Goal: Complete application form

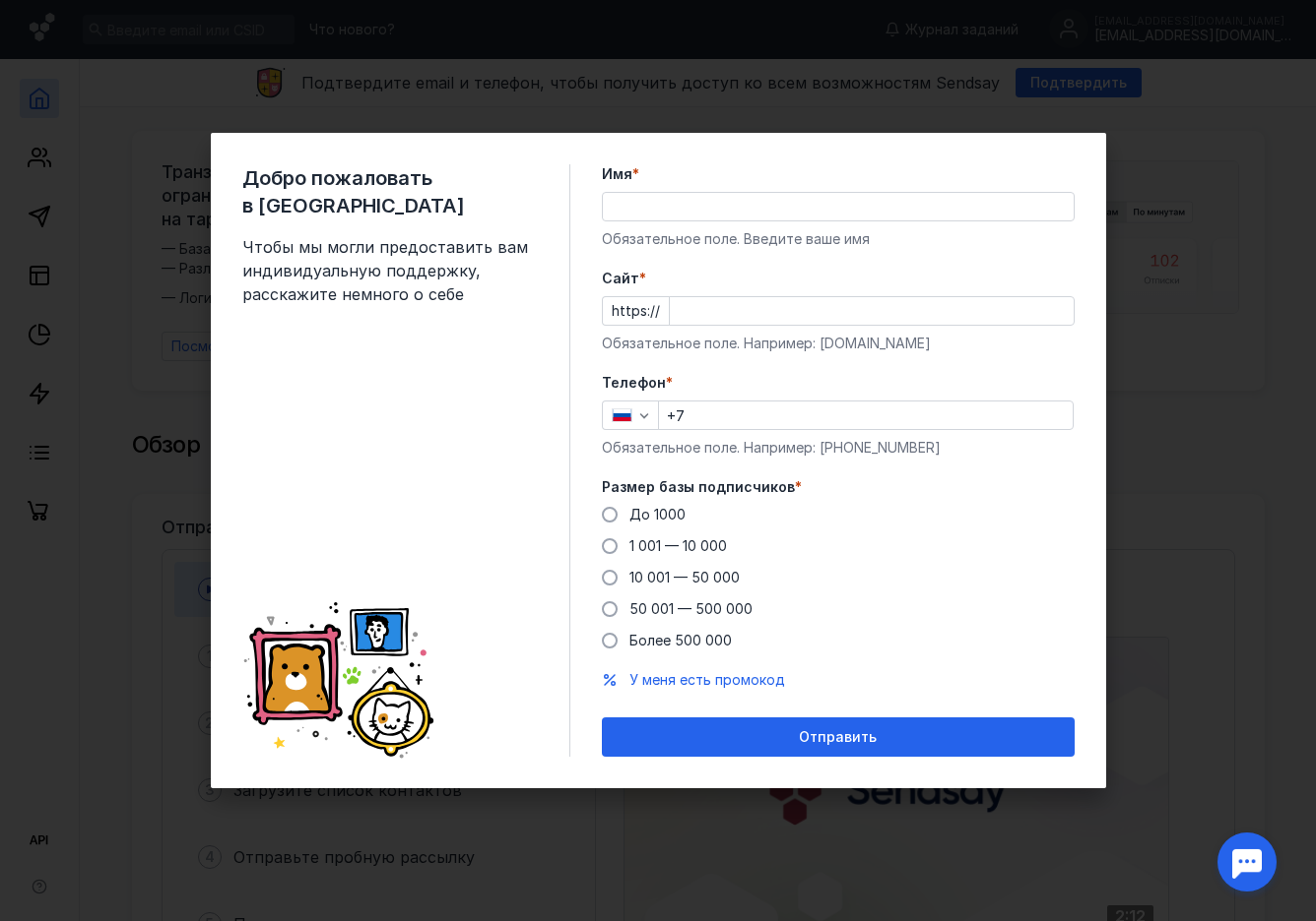
click at [303, 236] on span "Чтобы мы могли предоставить вам индивидуальную поддержку, расскажите немного о …" at bounding box center [390, 271] width 296 height 71
click at [315, 246] on span "Чтобы мы могли предоставить вам индивидуальную поддержку, расскажите немного о …" at bounding box center [390, 271] width 296 height 71
drag, startPoint x: 315, startPoint y: 246, endPoint x: 373, endPoint y: 280, distance: 67.2
click at [360, 280] on div "Добро пожаловать в Sendsay Чтобы мы могли предоставить вам индивидуальную подде…" at bounding box center [406, 460] width 328 height 592
click at [1230, 314] on div "Добро пожаловать в Sendsay Чтобы мы могли предоставить вам индивидуальную подде…" at bounding box center [658, 460] width 1316 height 921
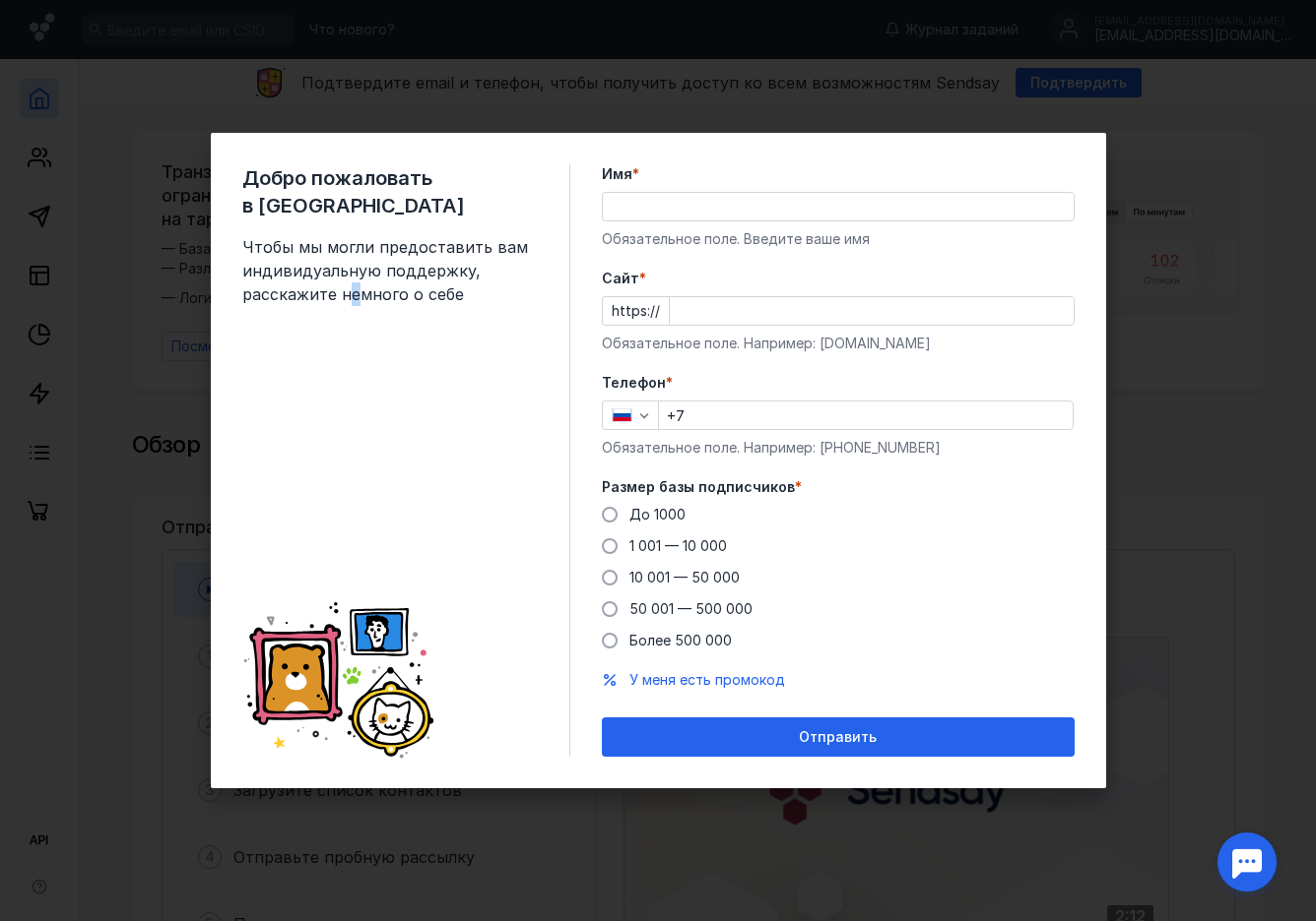
click at [1154, 370] on div "Добро пожаловать в Sendsay Чтобы мы могли предоставить вам индивидуальную подде…" at bounding box center [658, 460] width 1316 height 921
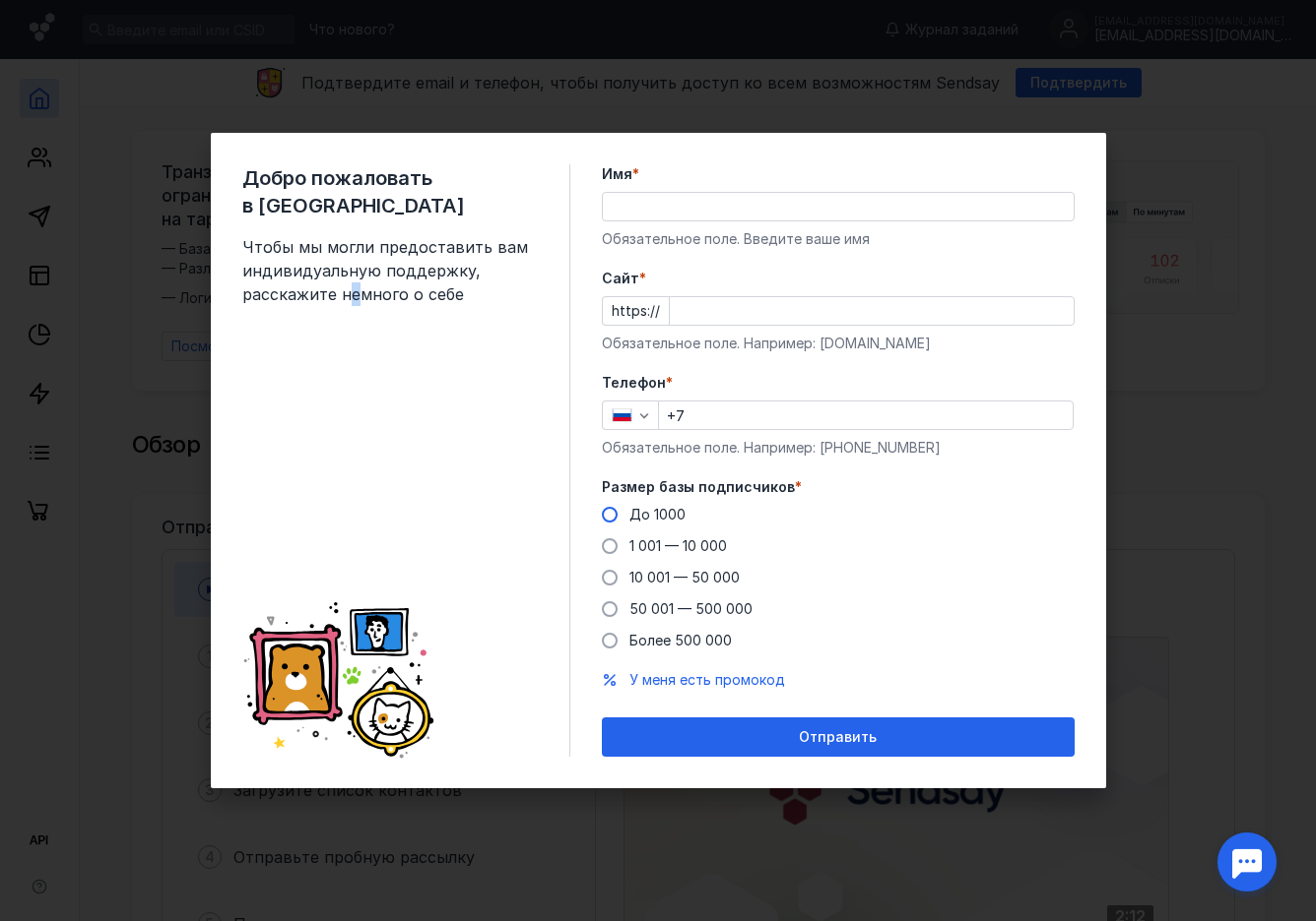
click at [658, 512] on span "До 1000" at bounding box center [658, 514] width 56 height 17
click at [0, 0] on input "До 1000" at bounding box center [0, 0] width 0 height 0
click at [667, 200] on input "Имя *" at bounding box center [837, 207] width 471 height 28
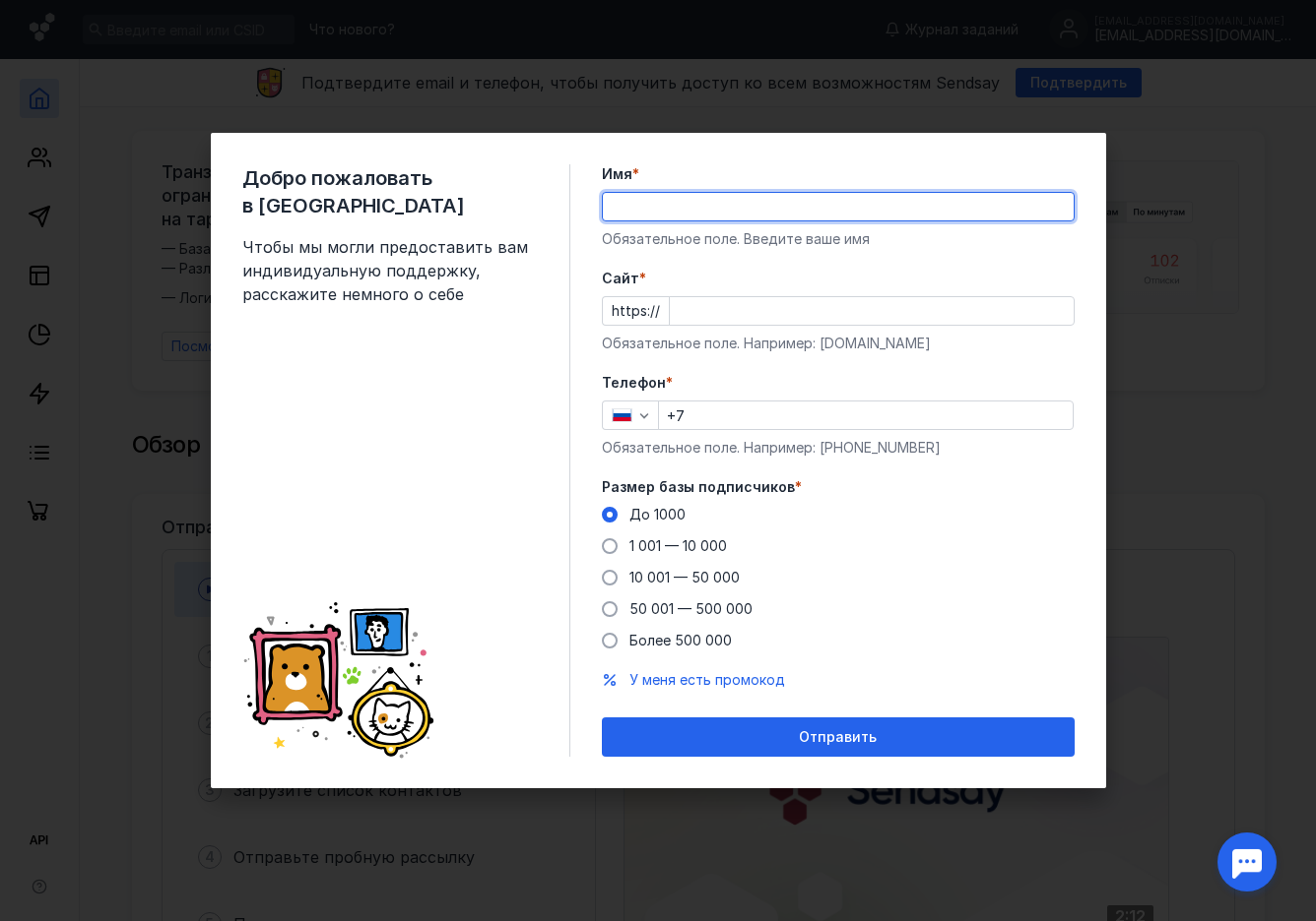
type input "Роман"
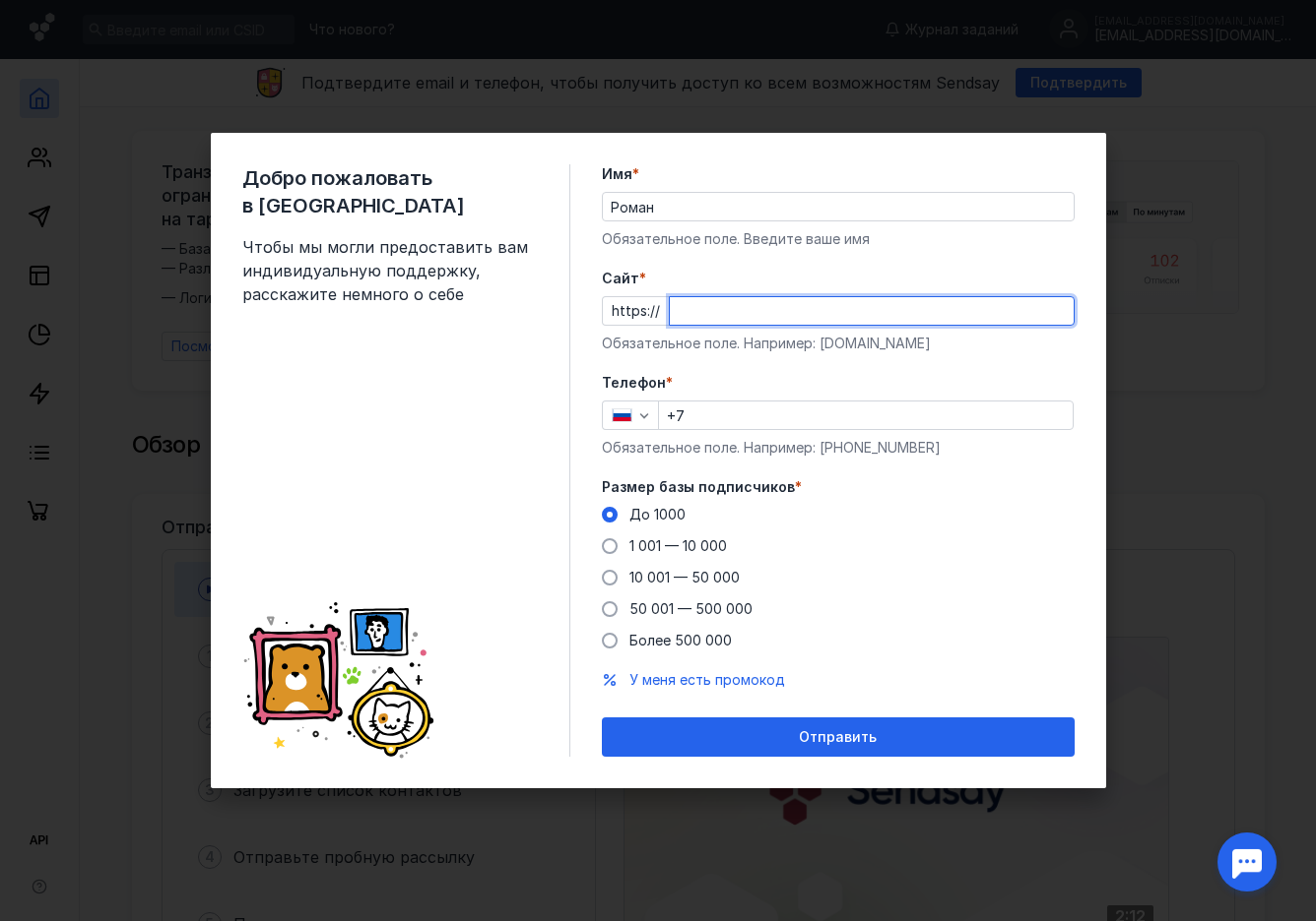
click at [714, 316] on input "Cайт *" at bounding box center [871, 312] width 404 height 28
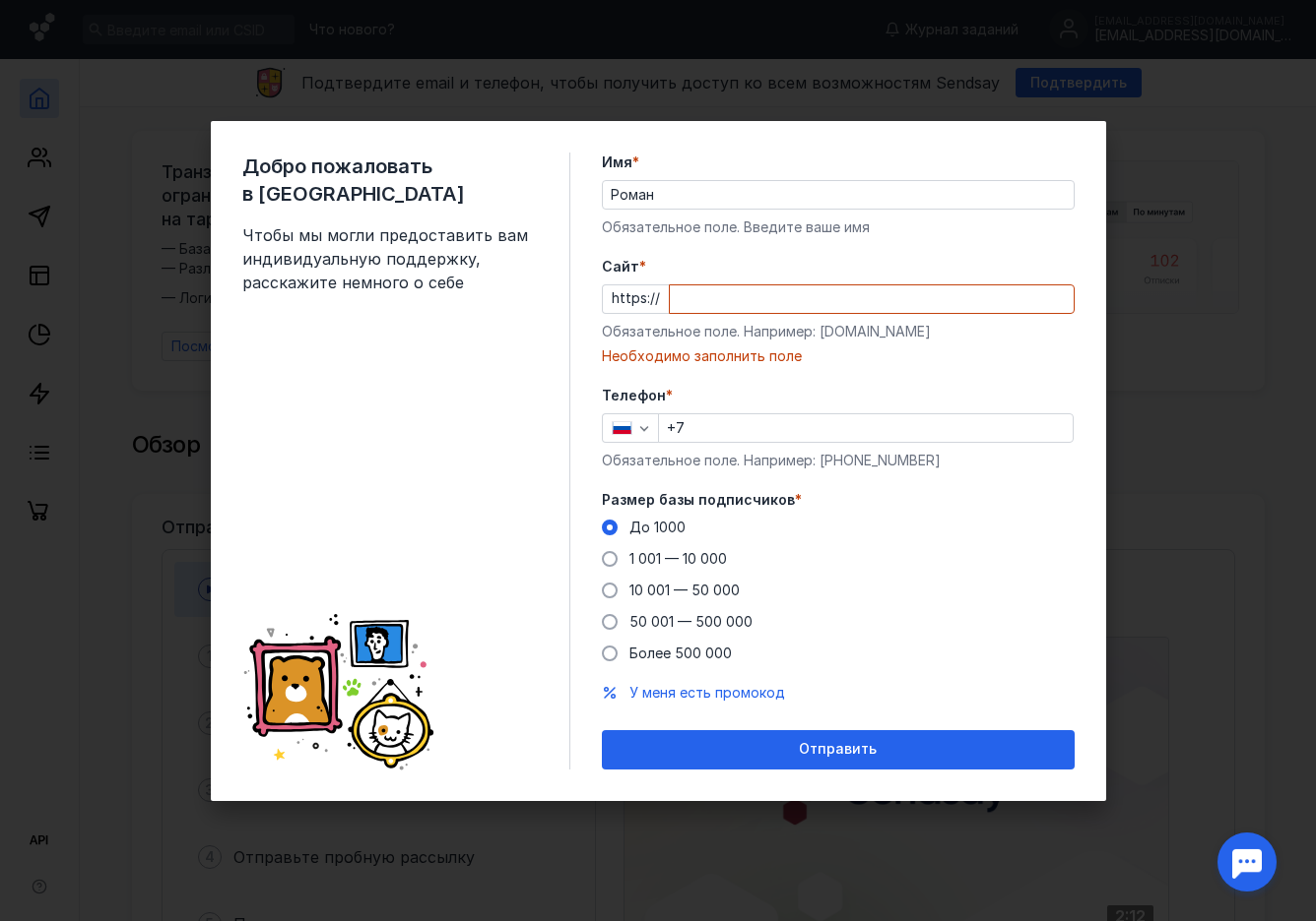
click at [653, 347] on div "Cайт * https:// Обязательное поле. Например: [DOMAIN_NAME] Необходимо заполнить…" at bounding box center [837, 311] width 473 height 109
click at [653, 347] on div "Необходимо заполнить поле" at bounding box center [837, 357] width 473 height 20
drag, startPoint x: 653, startPoint y: 347, endPoint x: 799, endPoint y: 327, distance: 147.4
click at [799, 327] on div "Обязательное поле. Например: [DOMAIN_NAME]" at bounding box center [837, 332] width 473 height 20
click at [829, 369] on form "Имя * Роман Обязательное поле. Введите ваше имя [PERSON_NAME] * https:// Обязат…" at bounding box center [837, 461] width 473 height 617
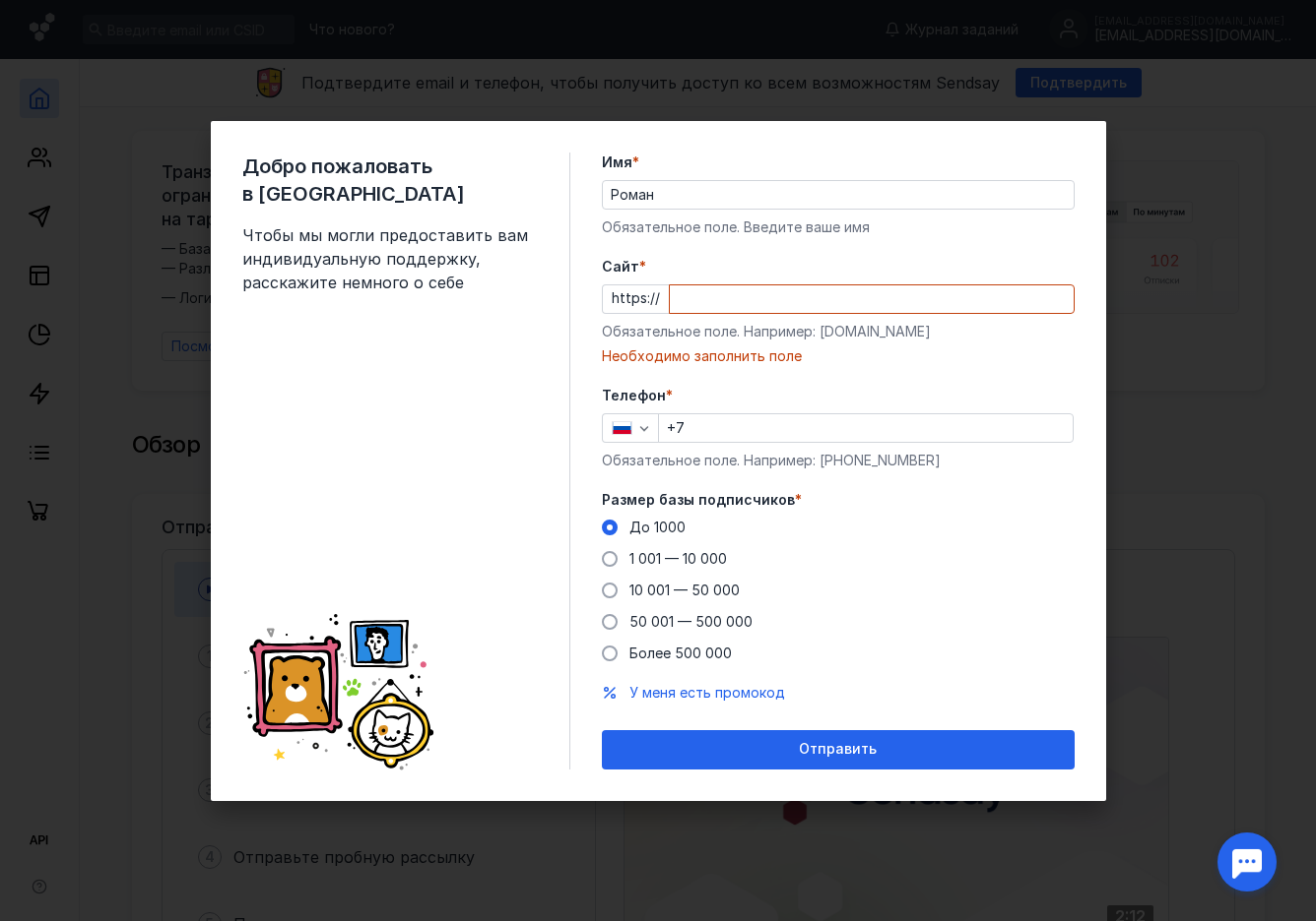
drag, startPoint x: 1105, startPoint y: 777, endPoint x: 1113, endPoint y: 759, distance: 19.7
click at [1108, 772] on div "Добро пожаловать в Sendsay Чтобы мы могли предоставить вам индивидуальную подде…" at bounding box center [658, 460] width 1316 height 921
click at [1138, 477] on div "Добро пожаловать в Sendsay Чтобы мы могли предоставить вам индивидуальную подде…" at bounding box center [658, 460] width 1316 height 921
drag, startPoint x: 1186, startPoint y: 418, endPoint x: 1153, endPoint y: 311, distance: 112.0
click at [1186, 353] on div "Добро пожаловать в Sendsay Чтобы мы могли предоставить вам индивидуальную подде…" at bounding box center [658, 460] width 1316 height 921
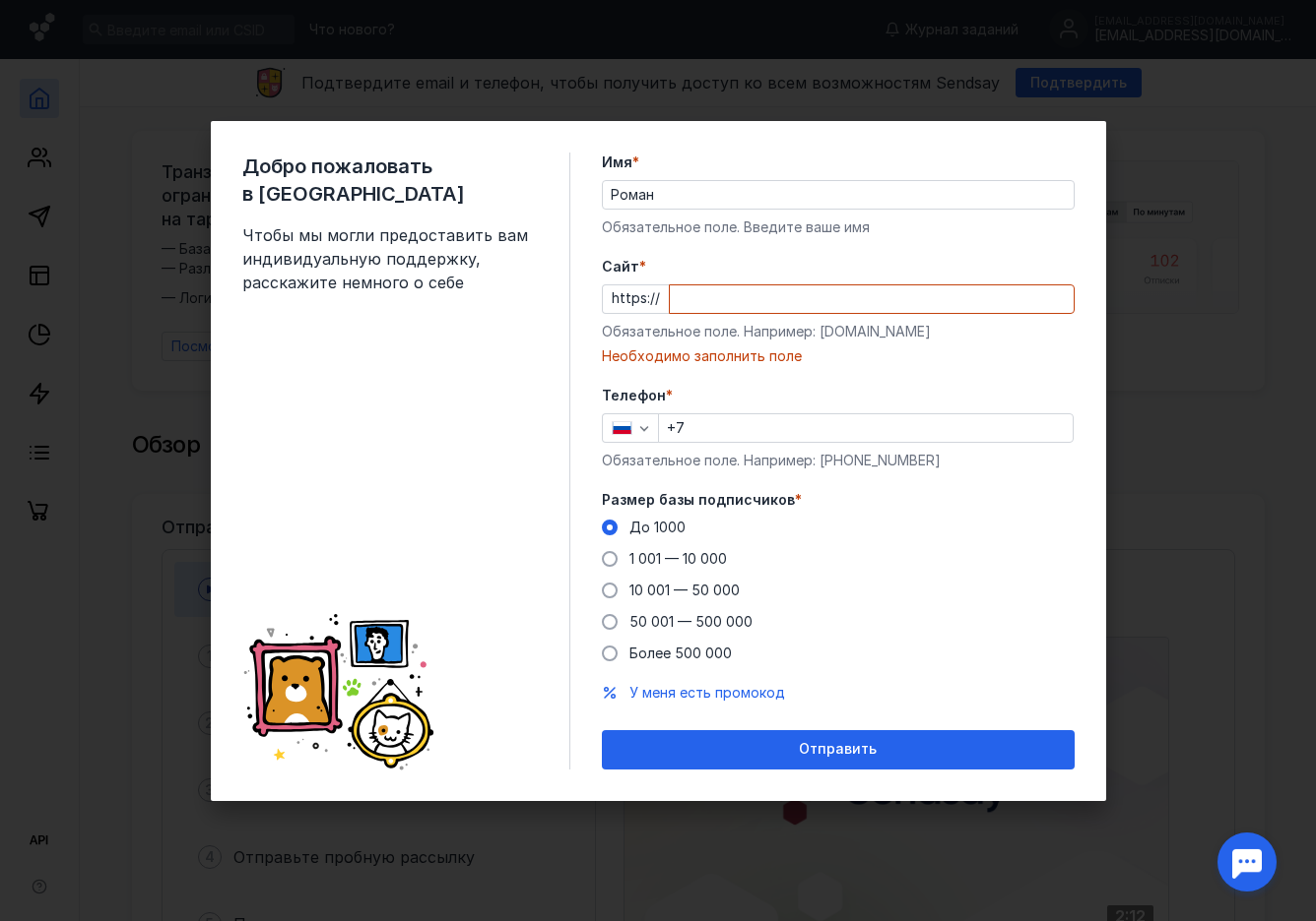
click at [710, 300] on input "Cайт *" at bounding box center [871, 300] width 404 height 28
paste input "[DOMAIN_NAME]"
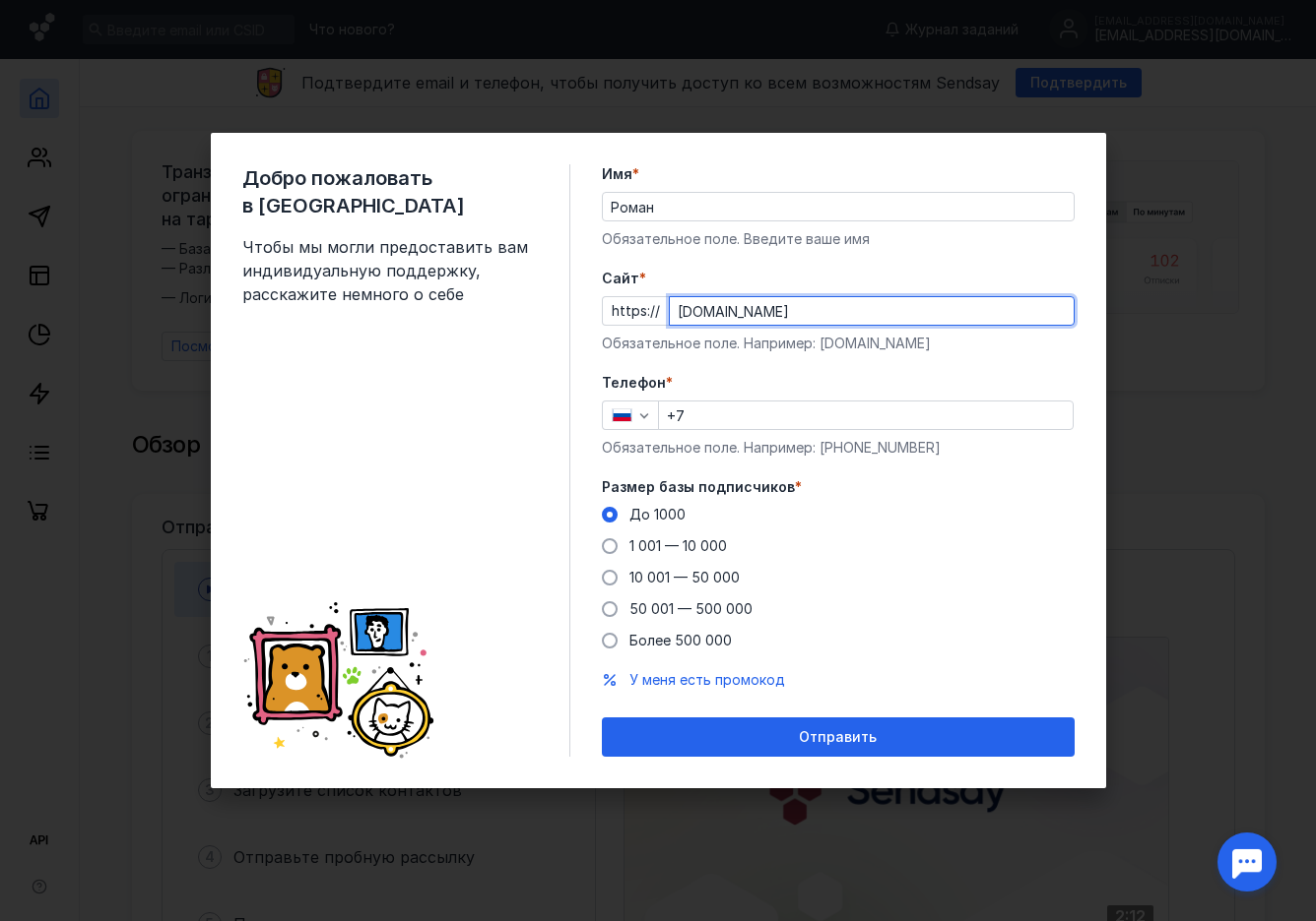
type input "[DOMAIN_NAME]"
click at [814, 277] on label "Cайт *" at bounding box center [837, 279] width 473 height 20
click at [814, 298] on input "[DOMAIN_NAME]" at bounding box center [871, 312] width 404 height 28
click at [632, 415] on icon "button" at bounding box center [622, 416] width 21 height 14
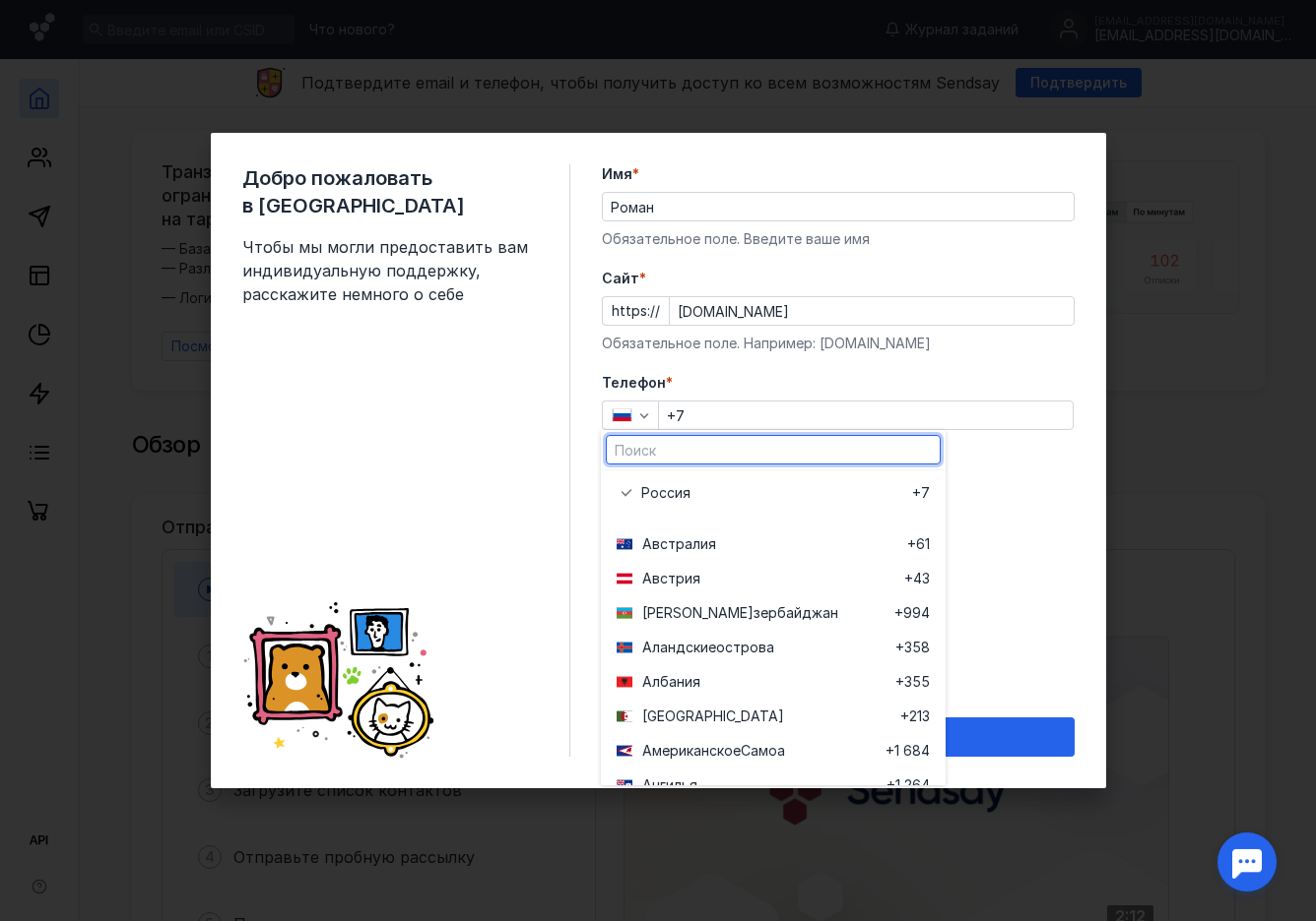
click at [715, 458] on input "text" at bounding box center [772, 451] width 333 height 28
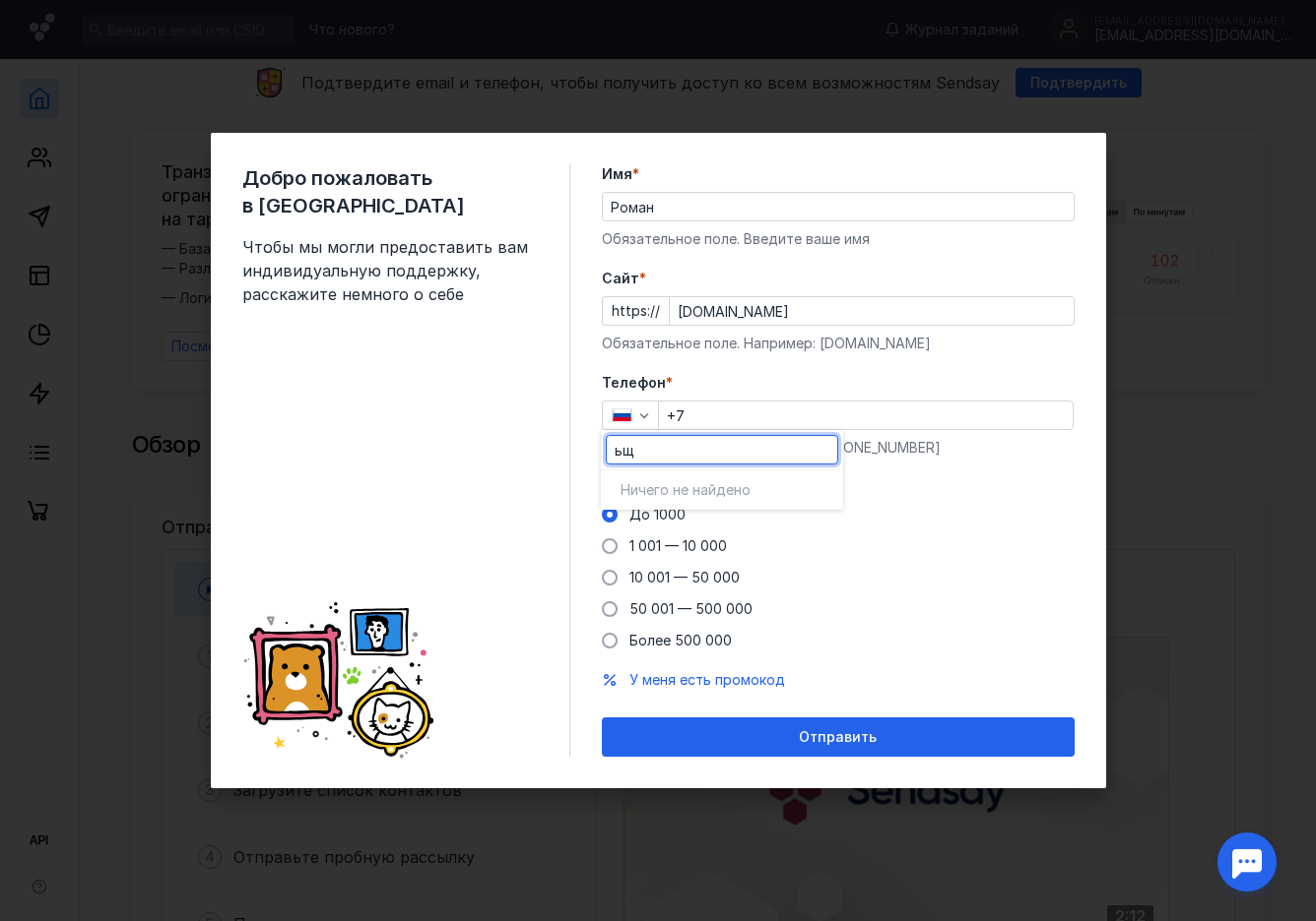
type input "ьщд"
type input "m"
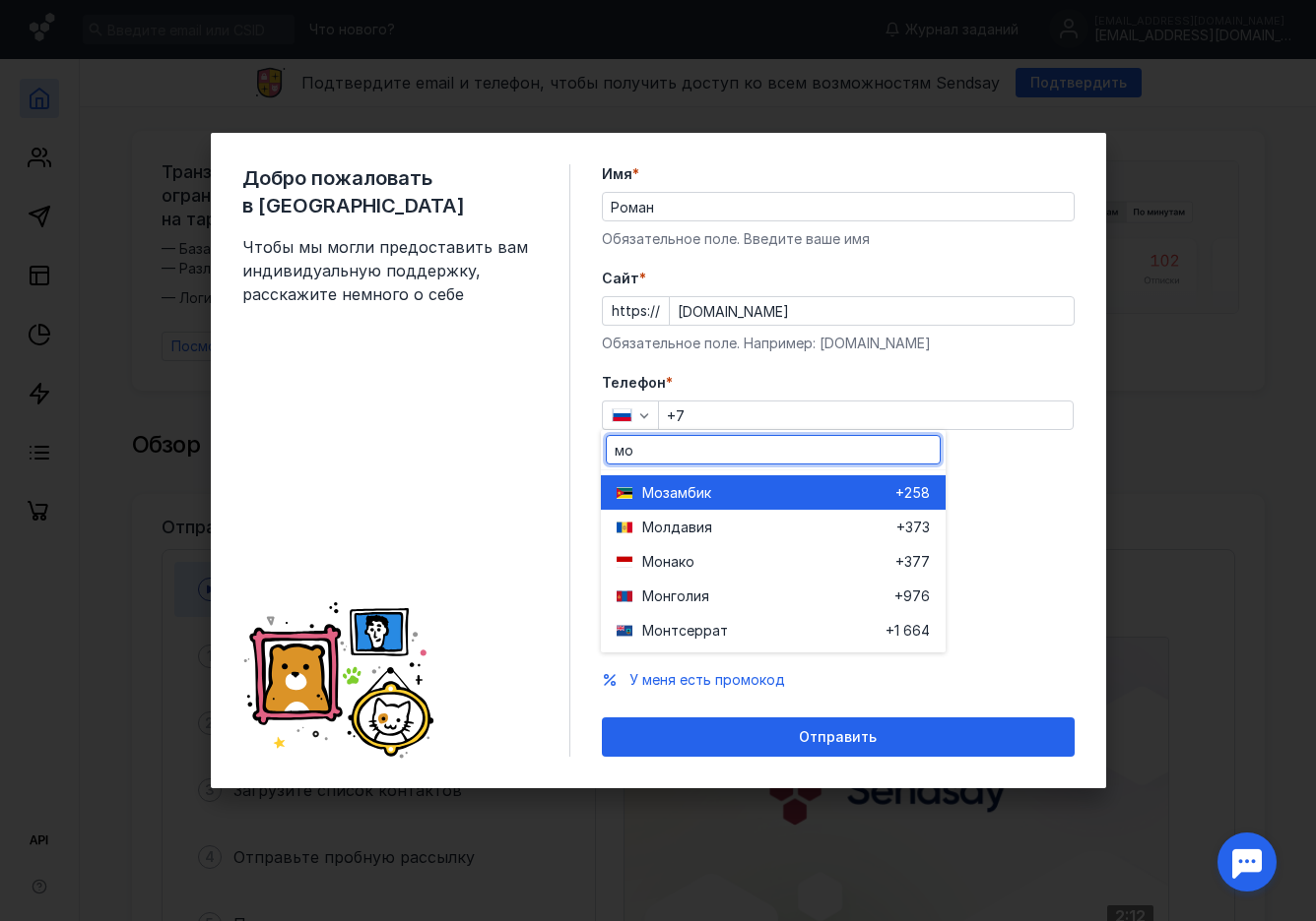
type input "мол"
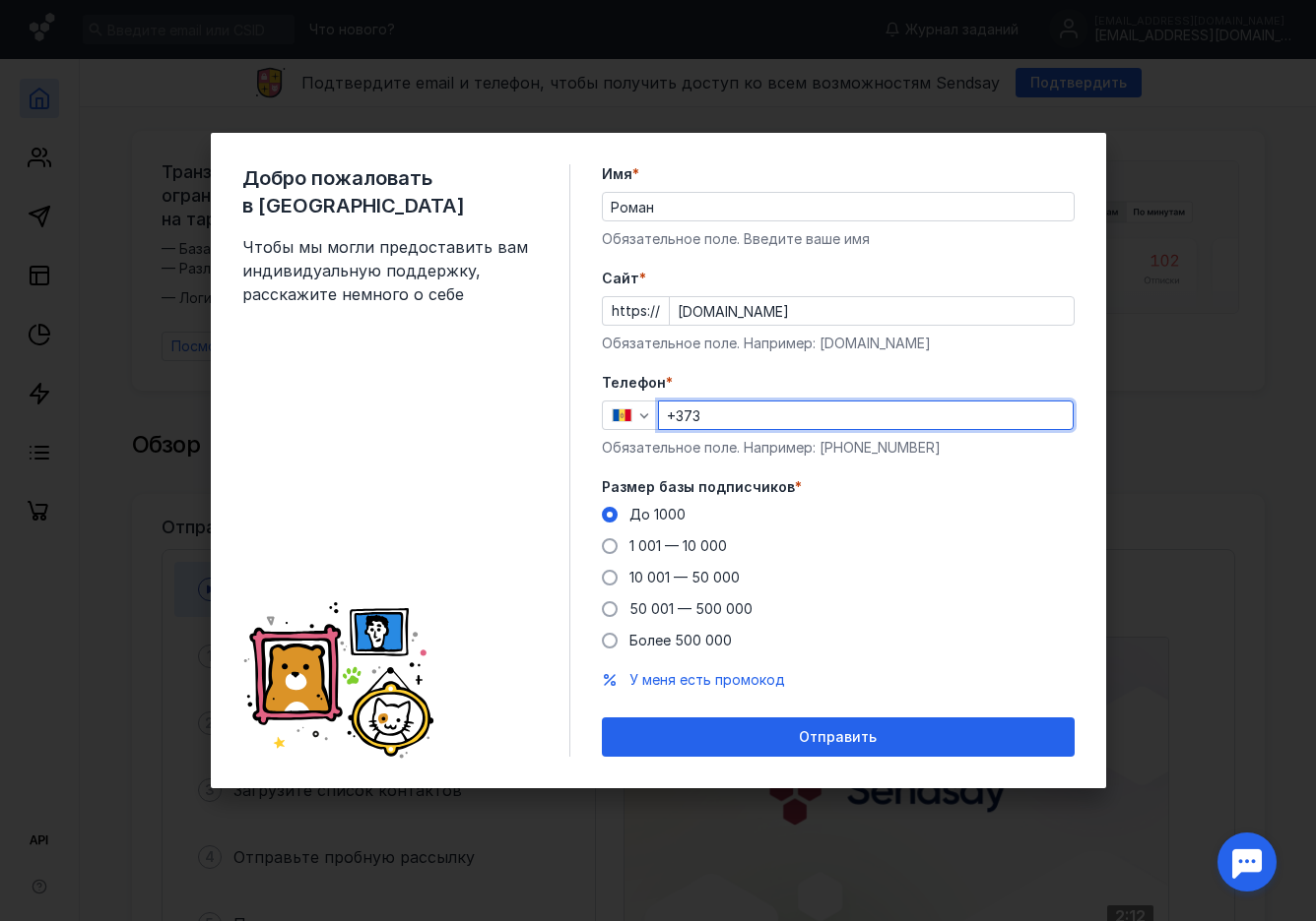
click at [810, 417] on input "+373" at bounding box center [865, 416] width 414 height 28
type input "[PHONE_NUMBER]"
click at [797, 369] on form "Имя * Роман Обязательное поле. Введите ваше имя [PERSON_NAME] * https:// [DOMAI…" at bounding box center [837, 460] width 473 height 592
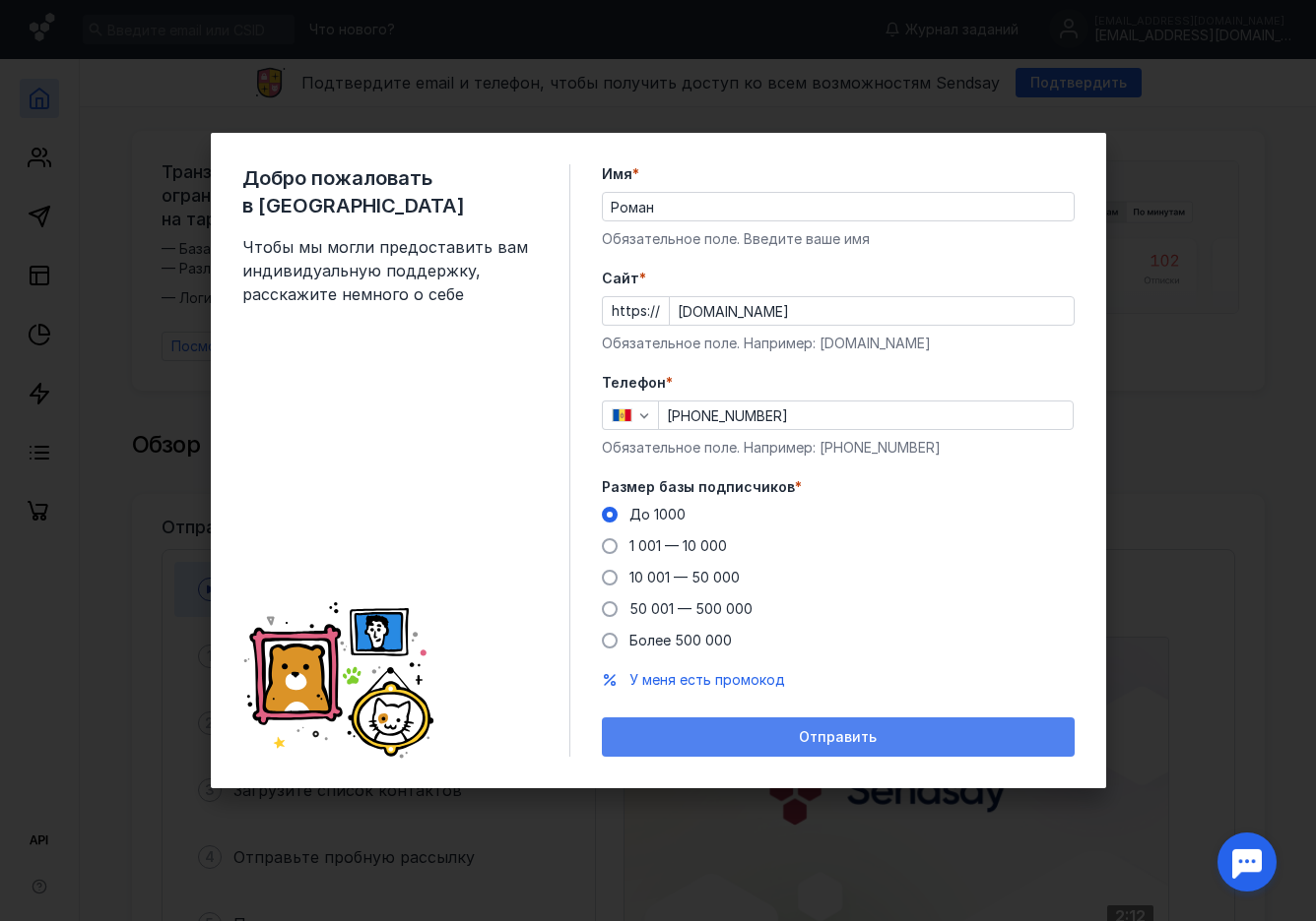
click at [764, 742] on div "Отправить" at bounding box center [837, 737] width 453 height 17
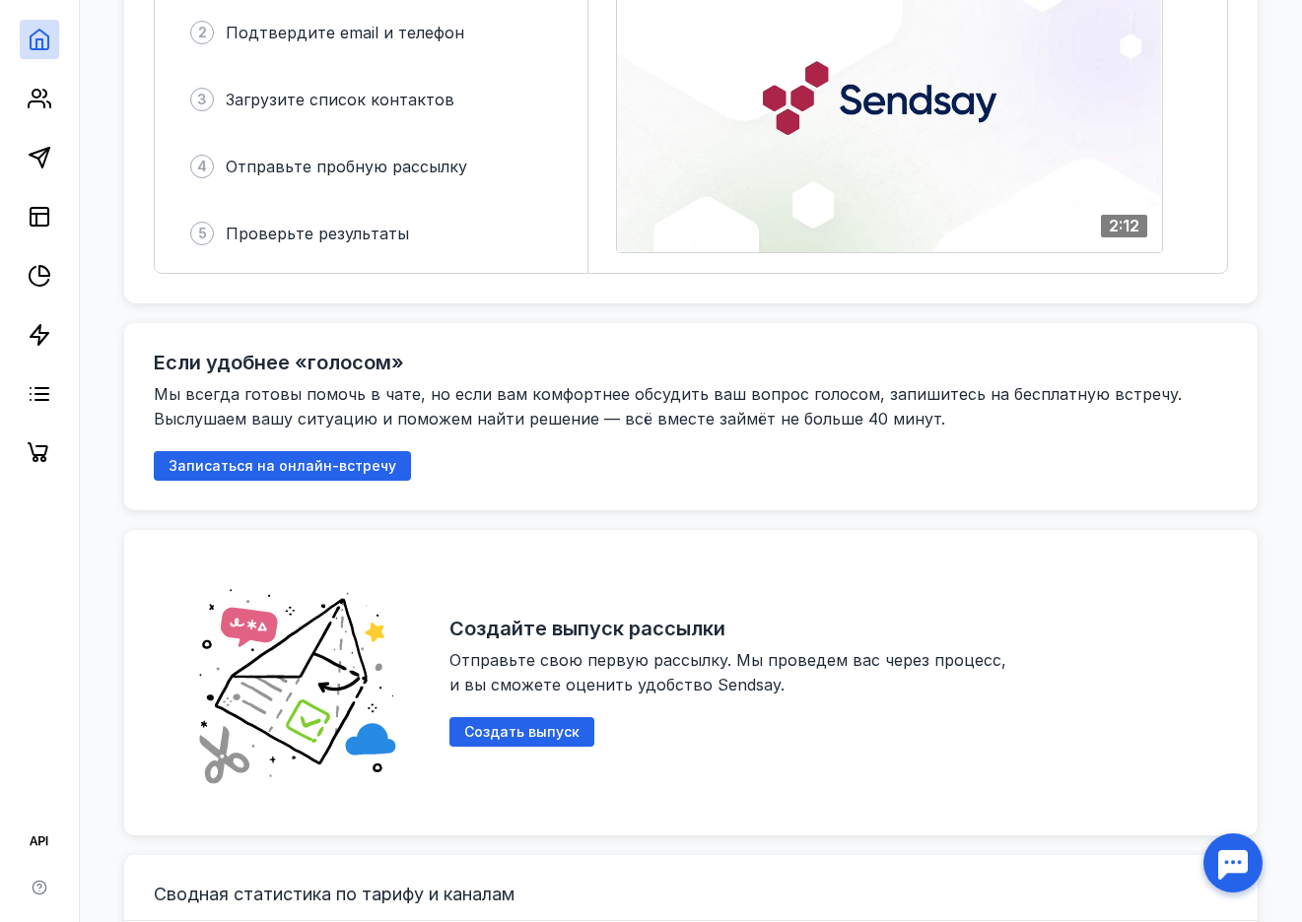
scroll to position [246, 0]
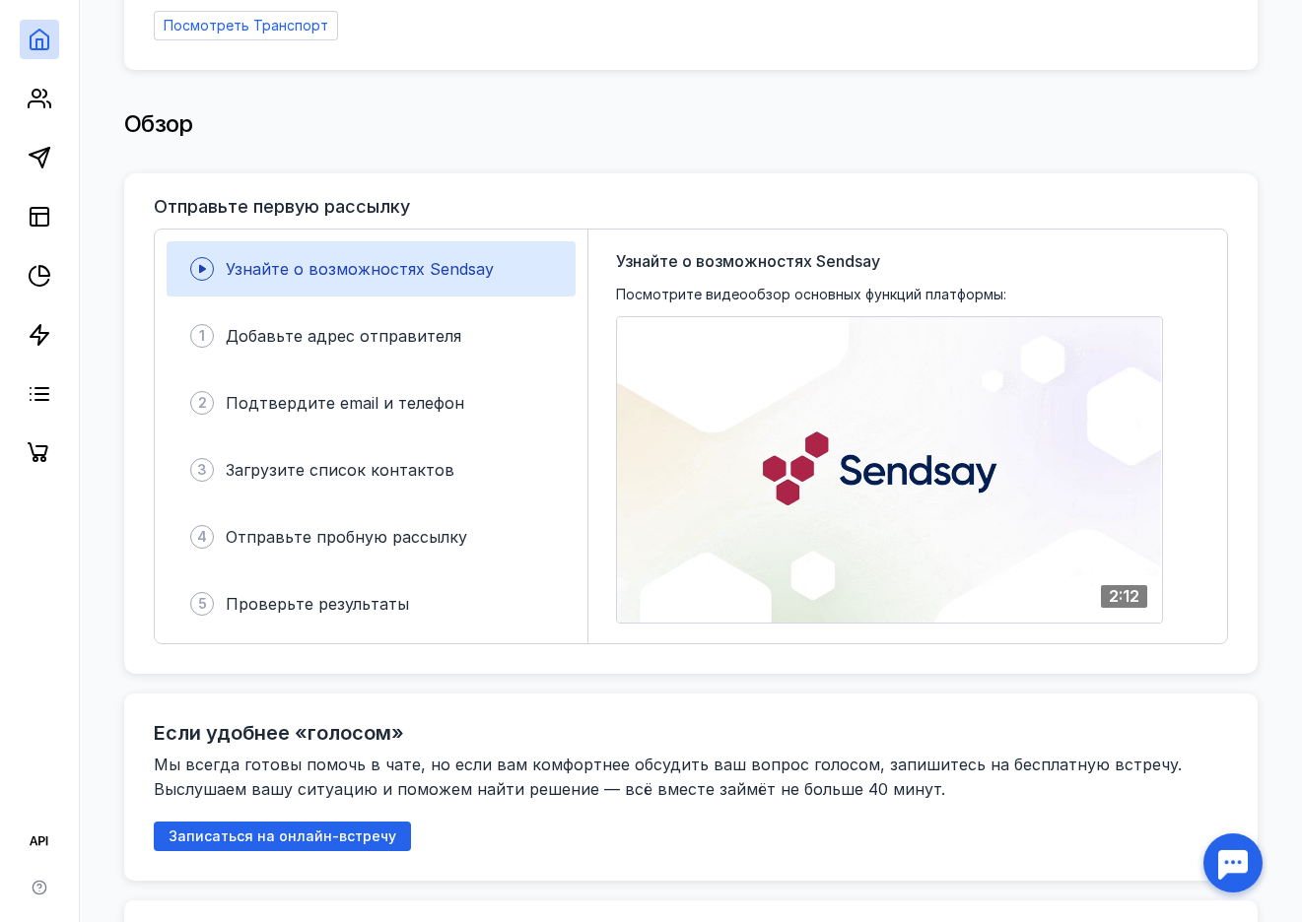
drag, startPoint x: 552, startPoint y: 304, endPoint x: 535, endPoint y: 147, distance: 157.6
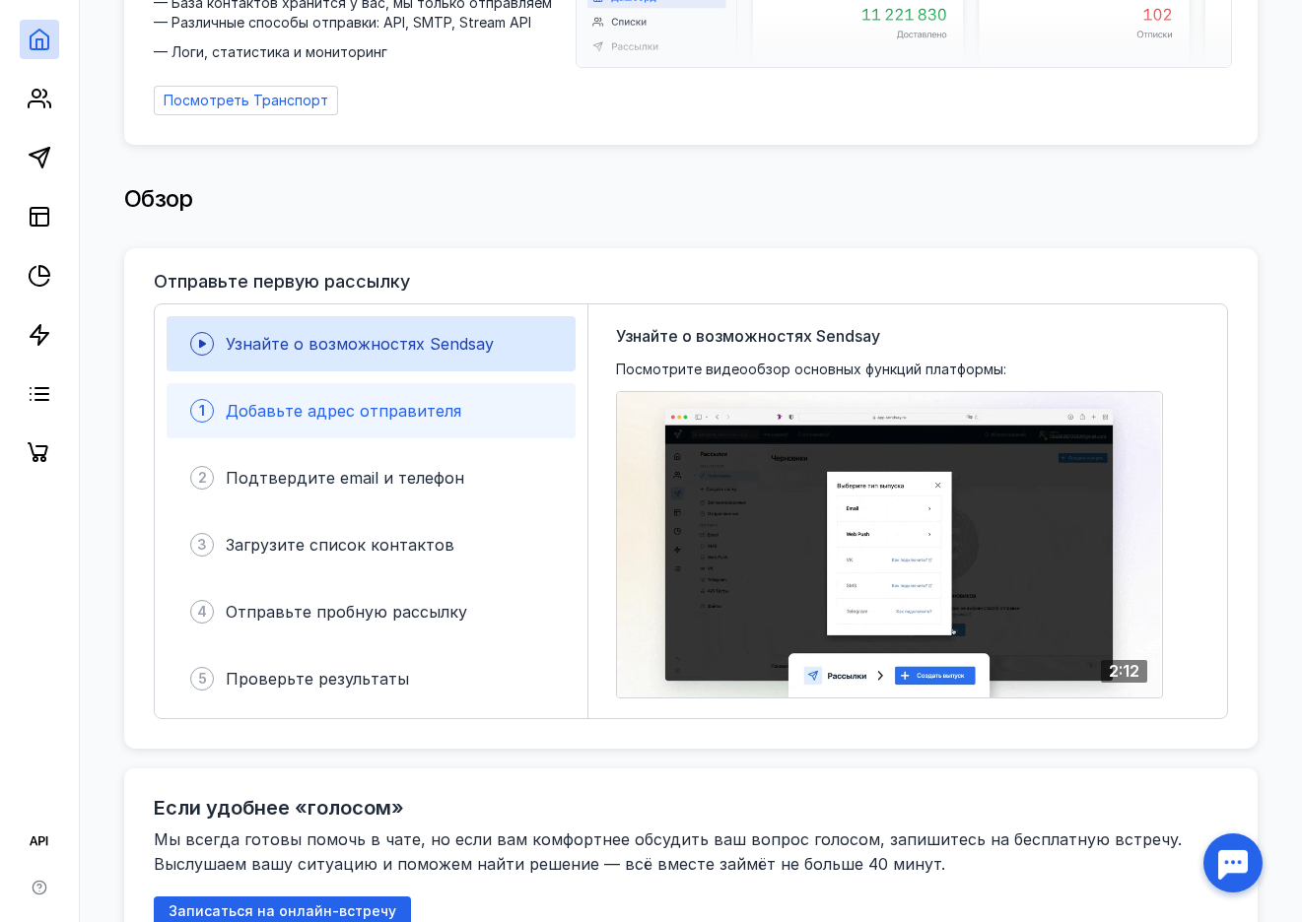
click at [357, 401] on span "Добавьте адрес отправителя" at bounding box center [344, 411] width 236 height 20
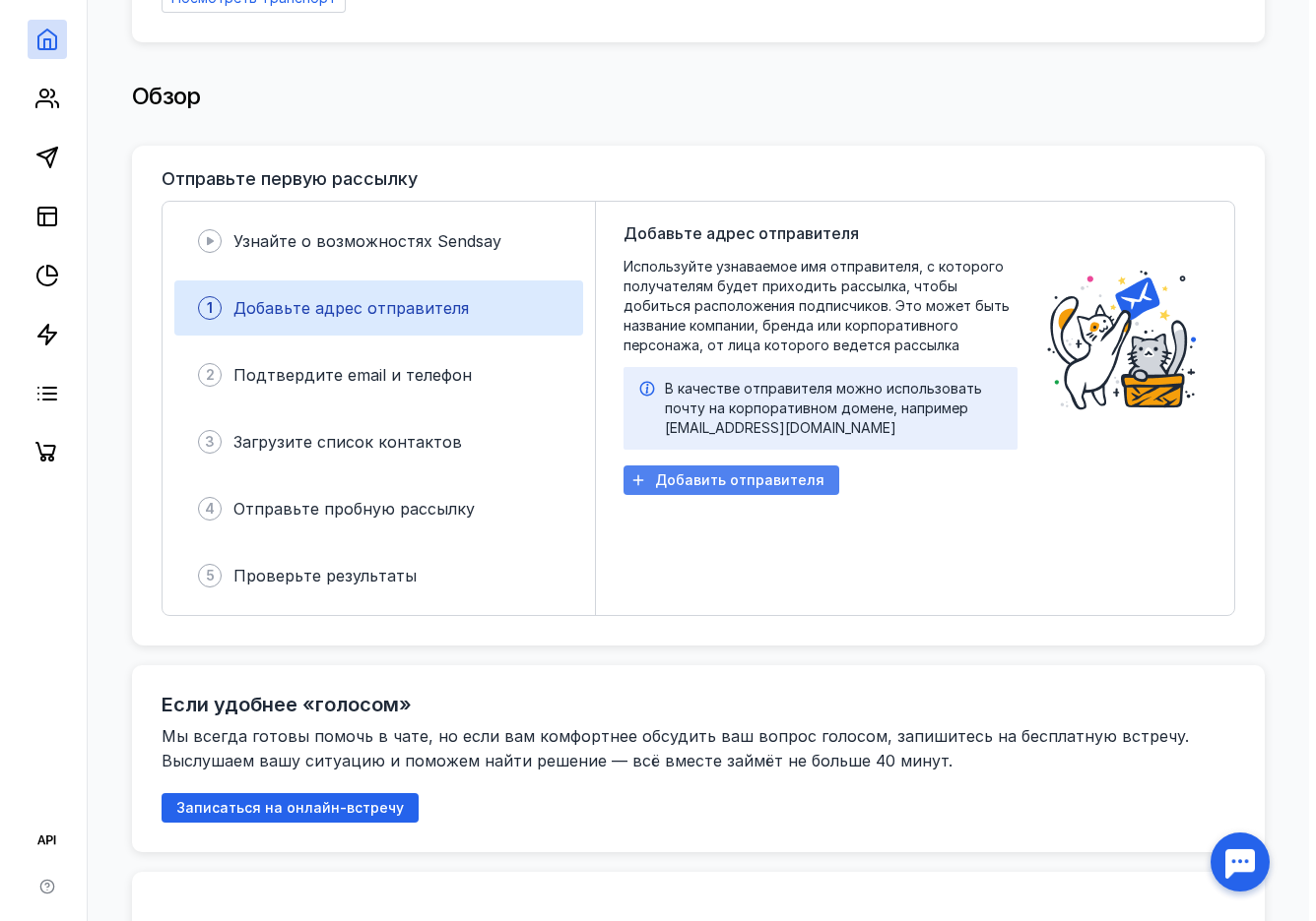
scroll to position [443, 0]
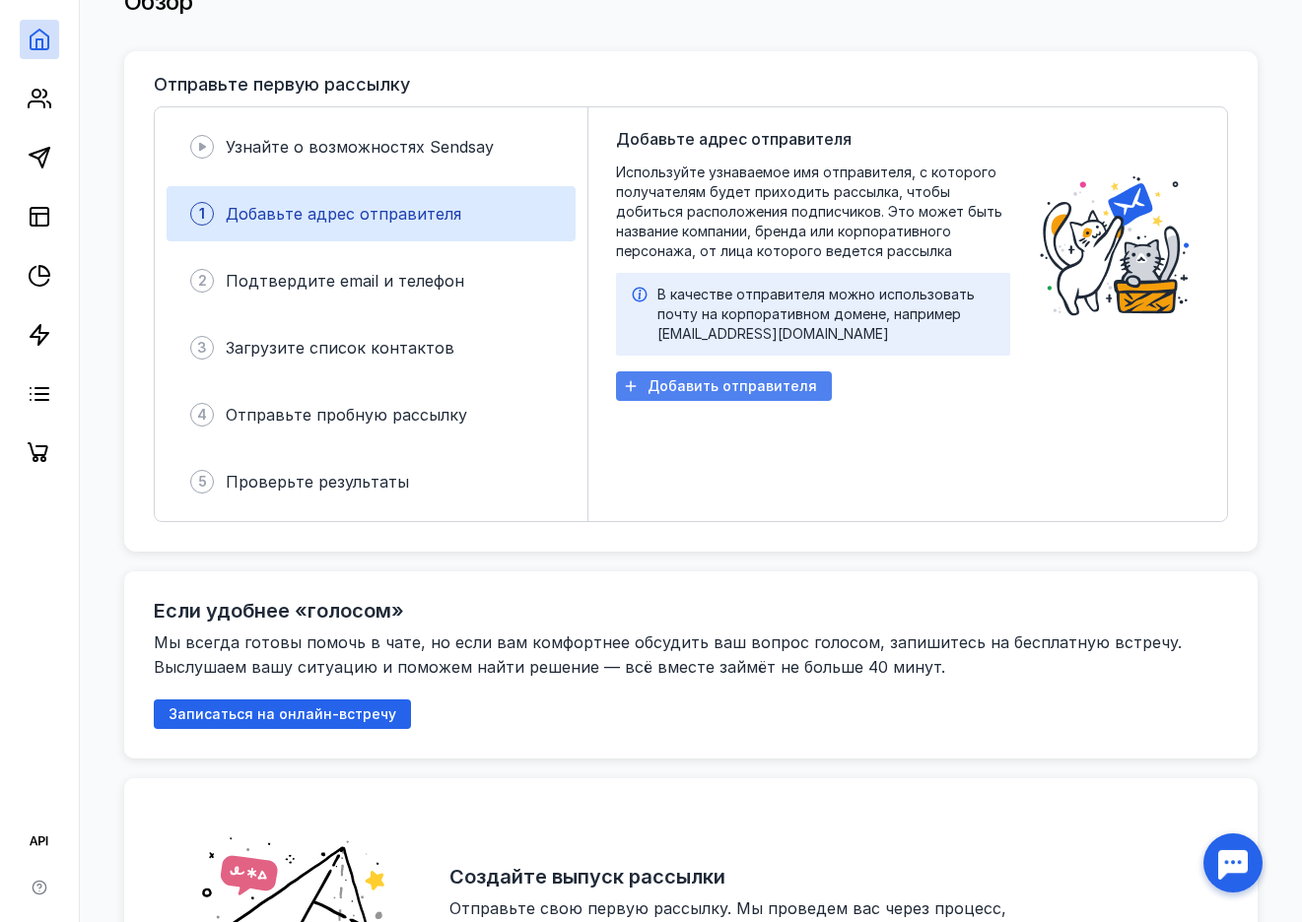
click at [680, 378] on span "Добавить отправителя" at bounding box center [732, 386] width 170 height 17
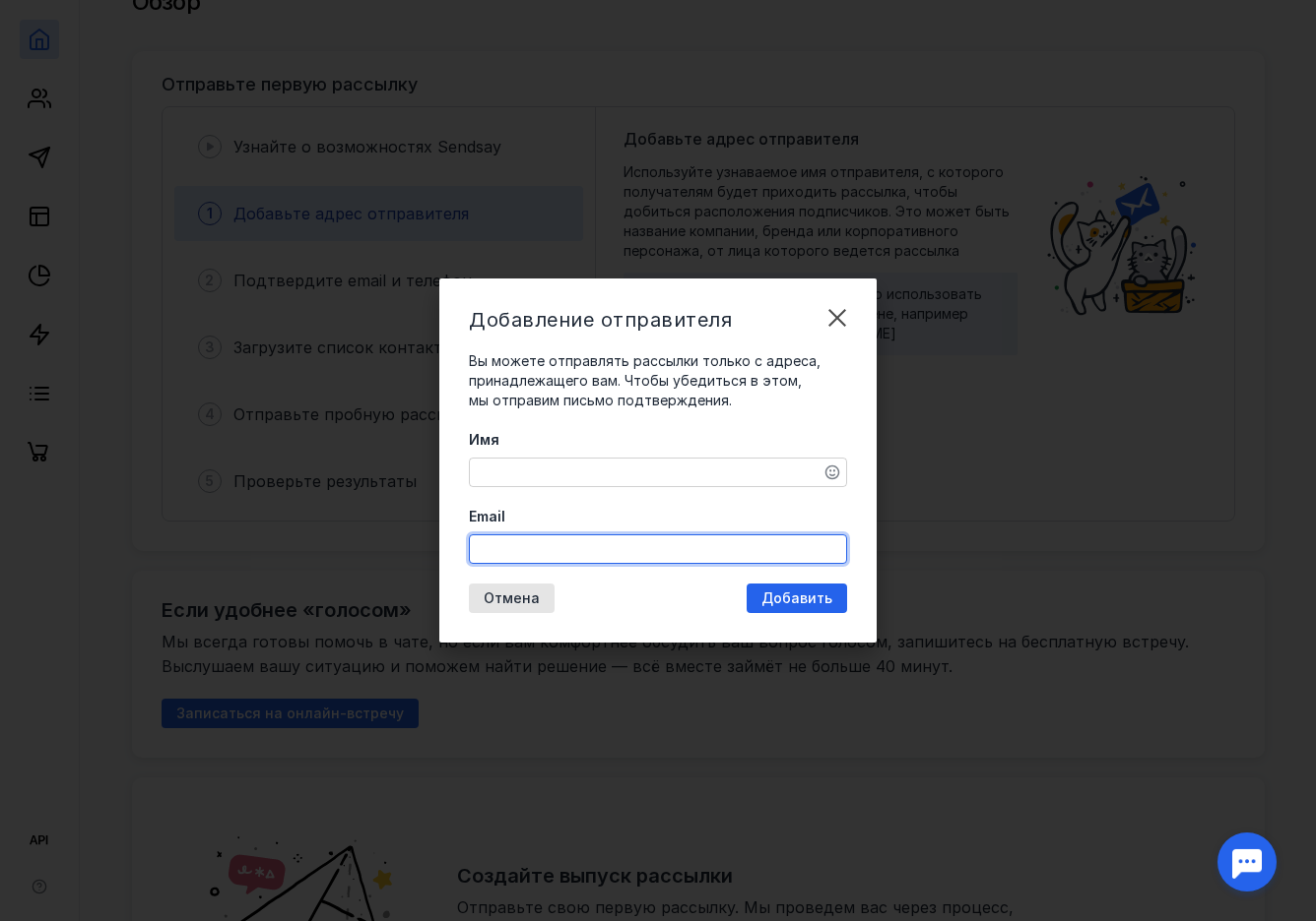
click at [670, 544] on input "Email" at bounding box center [658, 549] width 376 height 28
click at [677, 516] on div "Email" at bounding box center [658, 535] width 378 height 57
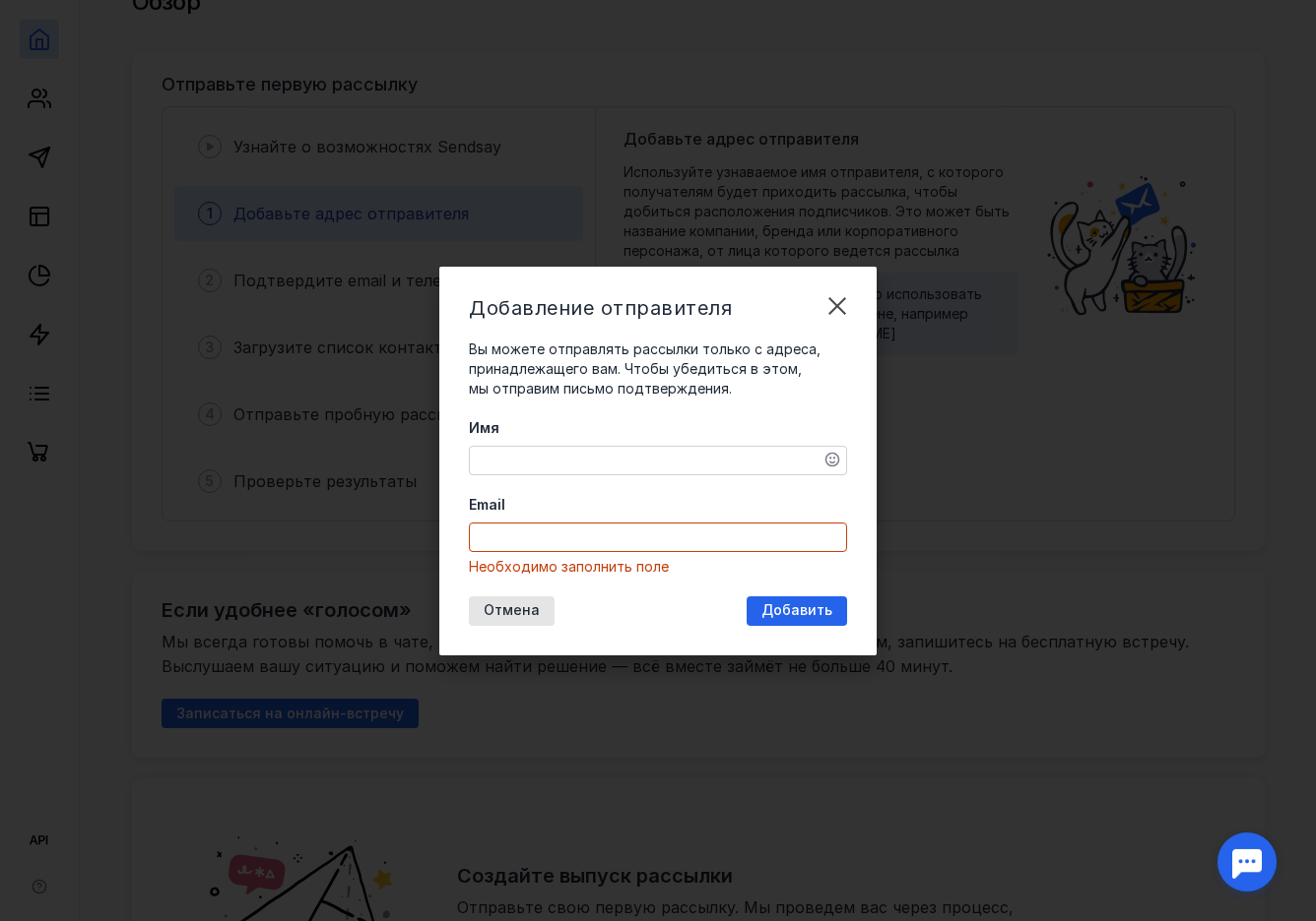
click at [716, 537] on input "Email" at bounding box center [658, 537] width 376 height 28
click at [685, 501] on label "Email" at bounding box center [658, 505] width 378 height 20
click at [685, 523] on input "Email" at bounding box center [658, 537] width 376 height 28
